Goal: Task Accomplishment & Management: Manage account settings

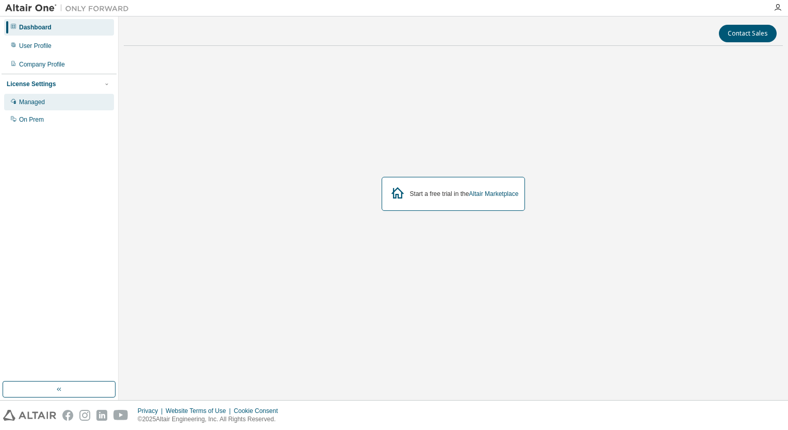
click at [66, 98] on div "Managed" at bounding box center [59, 102] width 110 height 17
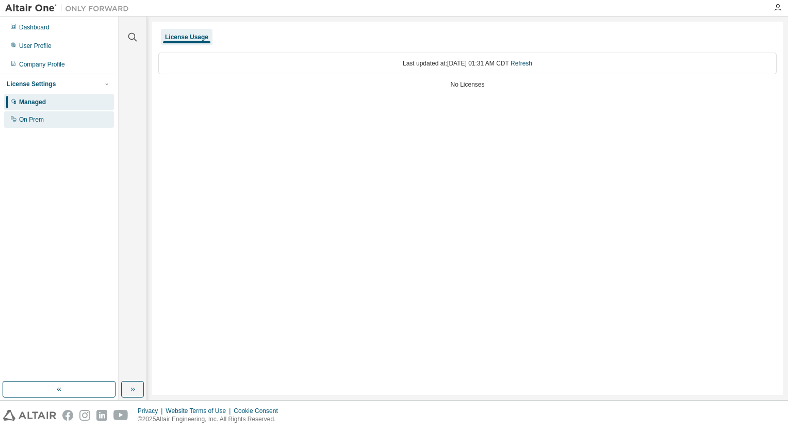
click at [65, 123] on div "On Prem" at bounding box center [59, 119] width 110 height 17
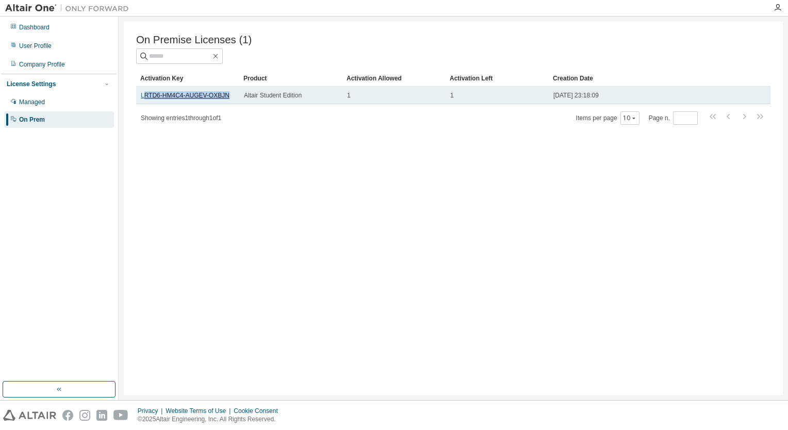
drag, startPoint x: 229, startPoint y: 98, endPoint x: 143, endPoint y: 97, distance: 86.1
click at [143, 97] on div "LRTD6-HM4C4-AUGEV-OXBJN" at bounding box center [188, 95] width 94 height 8
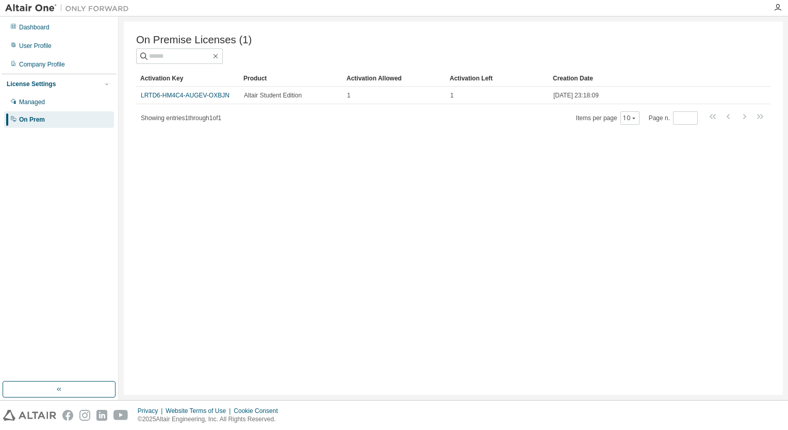
click at [216, 81] on div "Activation Key" at bounding box center [187, 78] width 95 height 17
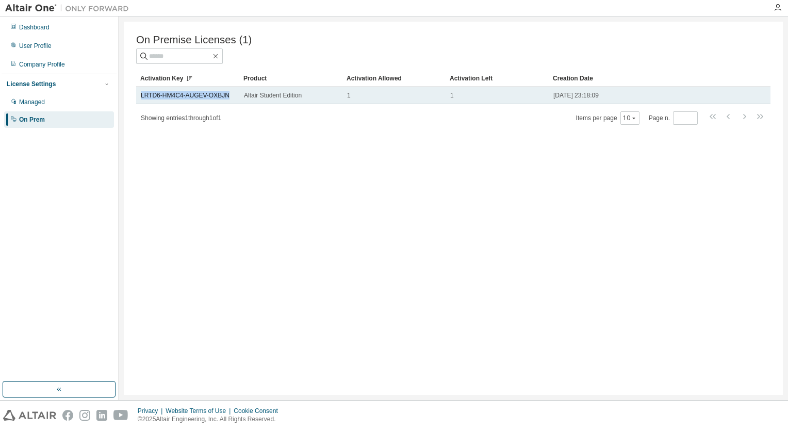
drag, startPoint x: 228, startPoint y: 100, endPoint x: 138, endPoint y: 104, distance: 89.9
click at [138, 104] on td "LRTD6-HM4C4-AUGEV-OXBJN" at bounding box center [187, 96] width 103 height 18
copy link "LRTD6-HM4C4-AUGEV-OXBJN"
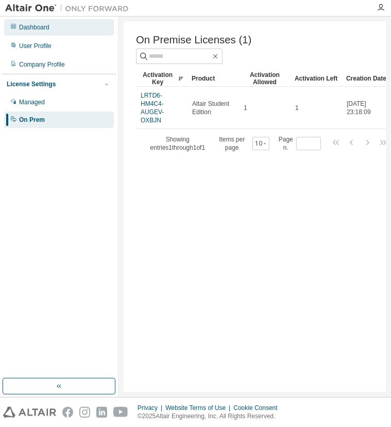
click at [52, 27] on div "Dashboard" at bounding box center [59, 27] width 110 height 17
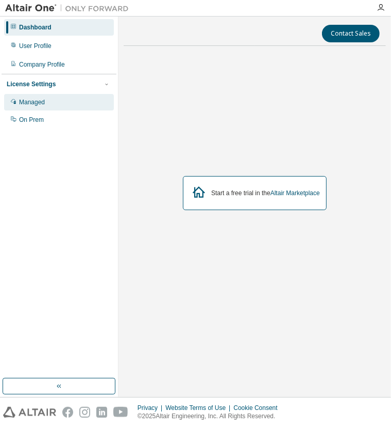
click at [67, 95] on div "Managed" at bounding box center [59, 102] width 110 height 17
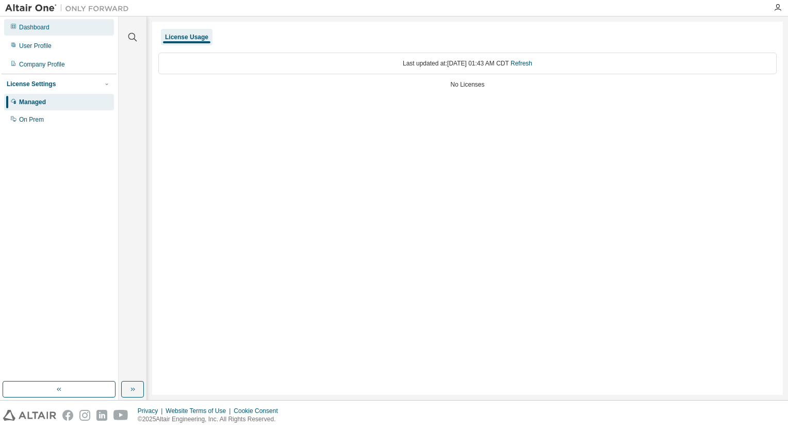
click at [56, 32] on div "Dashboard" at bounding box center [59, 27] width 110 height 17
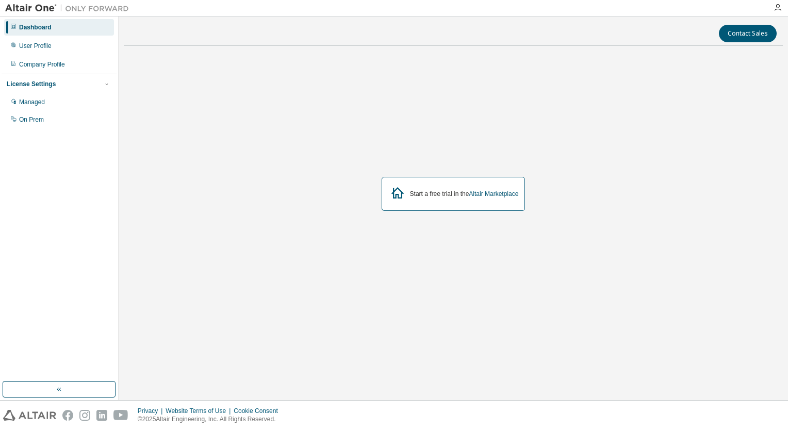
click at [40, 6] on img at bounding box center [69, 8] width 129 height 10
click at [775, 5] on icon "button" at bounding box center [778, 8] width 8 height 8
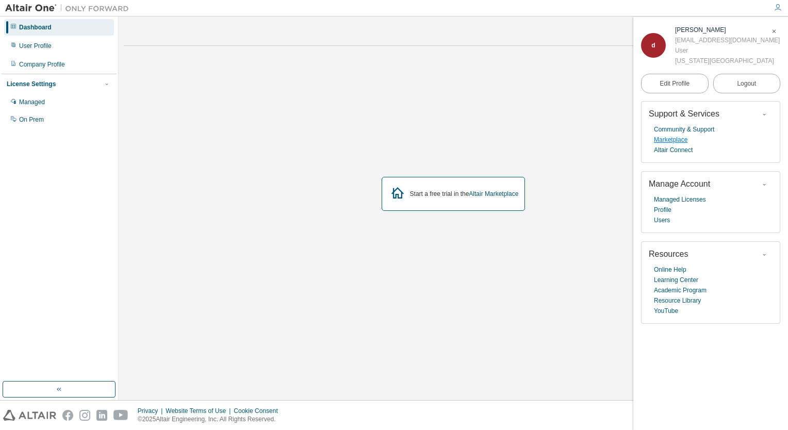
click at [676, 139] on link "Marketplace" at bounding box center [671, 140] width 34 height 10
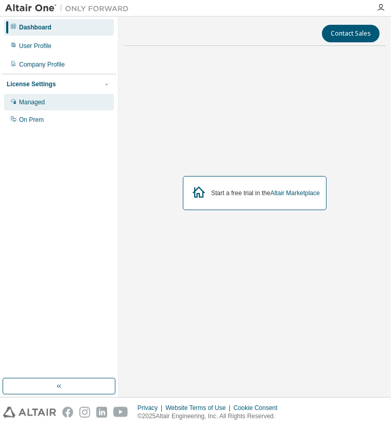
click at [39, 101] on div "Managed" at bounding box center [32, 102] width 26 height 8
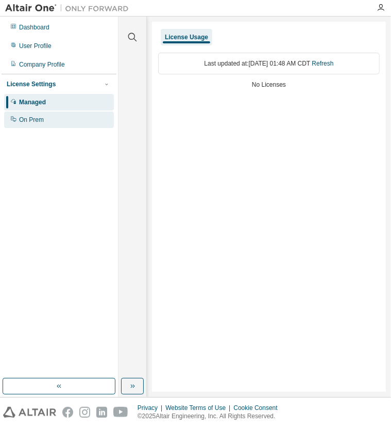
click at [66, 119] on div "On Prem" at bounding box center [59, 119] width 110 height 17
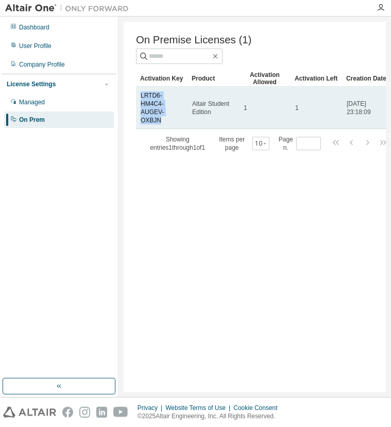
drag, startPoint x: 183, startPoint y: 113, endPoint x: 139, endPoint y: 95, distance: 47.2
click at [139, 95] on td "LRTD6-HM4C4-AUGEV-OXBJN" at bounding box center [162, 108] width 52 height 42
copy link "LRTD6-HM4C4-AUGEV-OXBJN"
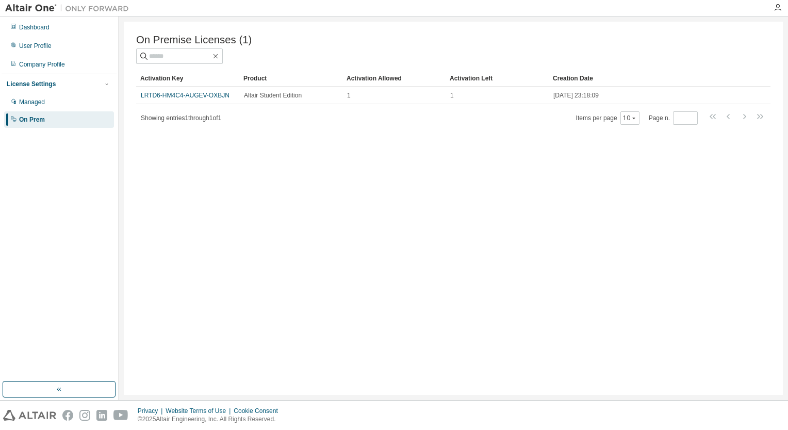
click at [391, 157] on div "On Premise Licenses (1) Clear Load Save Save As Field Operator Value Select fil…" at bounding box center [453, 208] width 659 height 373
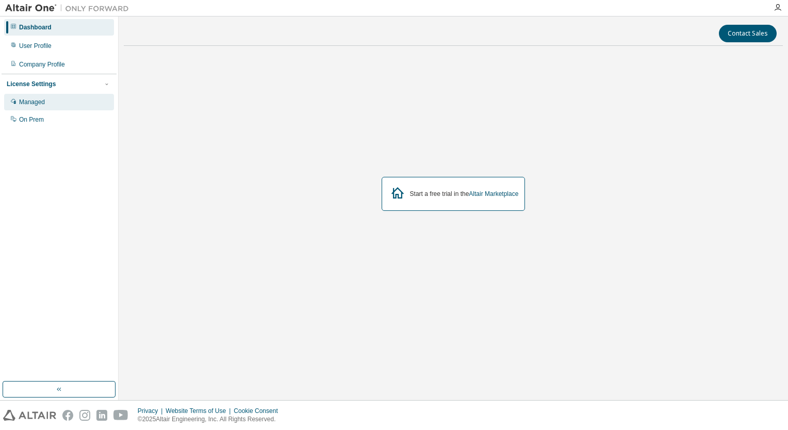
click at [64, 108] on div "Managed" at bounding box center [59, 102] width 110 height 17
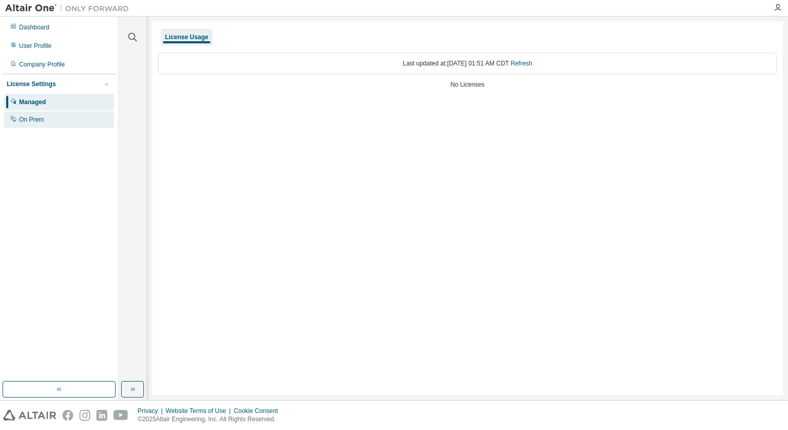
click at [80, 120] on div "On Prem" at bounding box center [59, 119] width 110 height 17
